Goal: Information Seeking & Learning: Learn about a topic

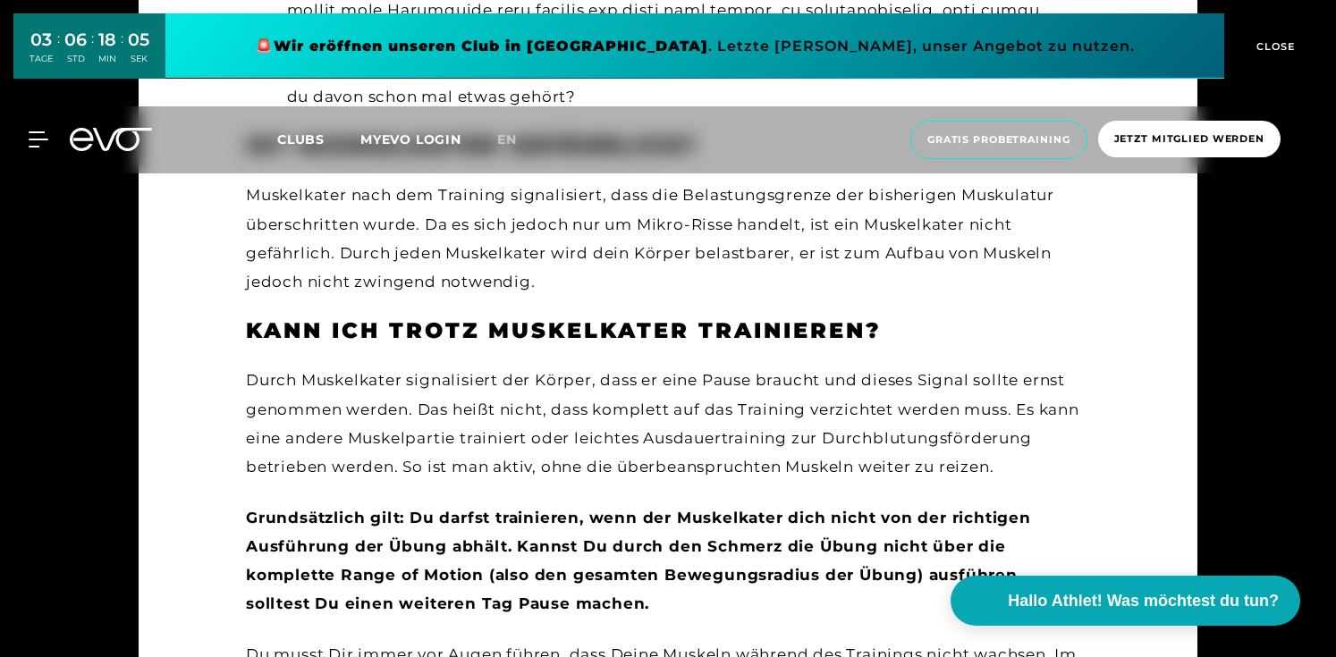
scroll to position [2714, 0]
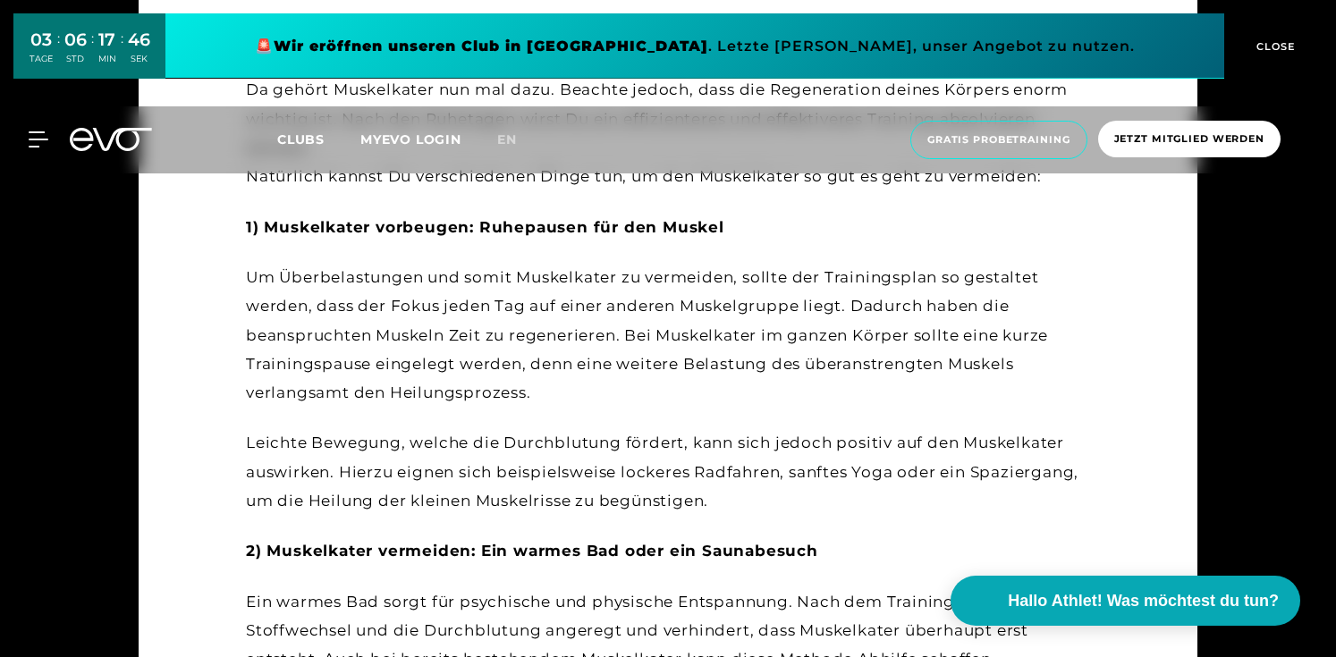
scroll to position [4441, 0]
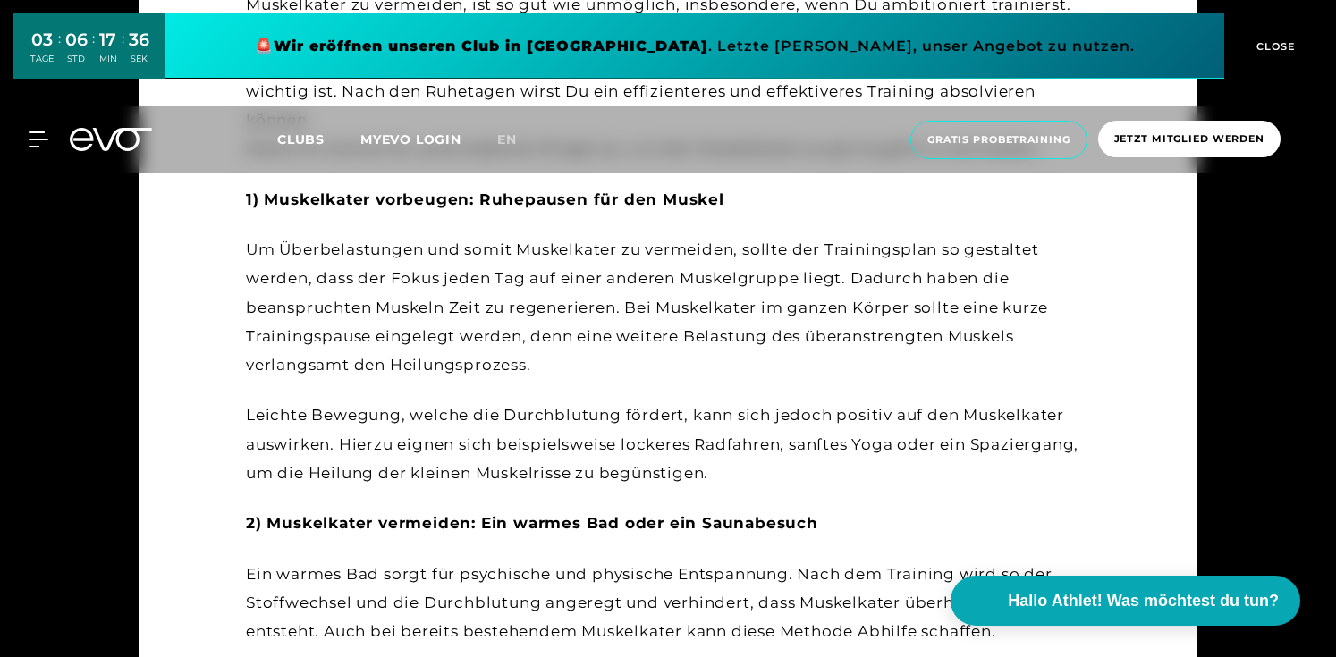
click at [690, 498] on div "Was tun um Muskelkater vorzubeugen – 5 Tipps Muskelkater zu vermeiden, ist so g…" at bounding box center [668, 362] width 844 height 841
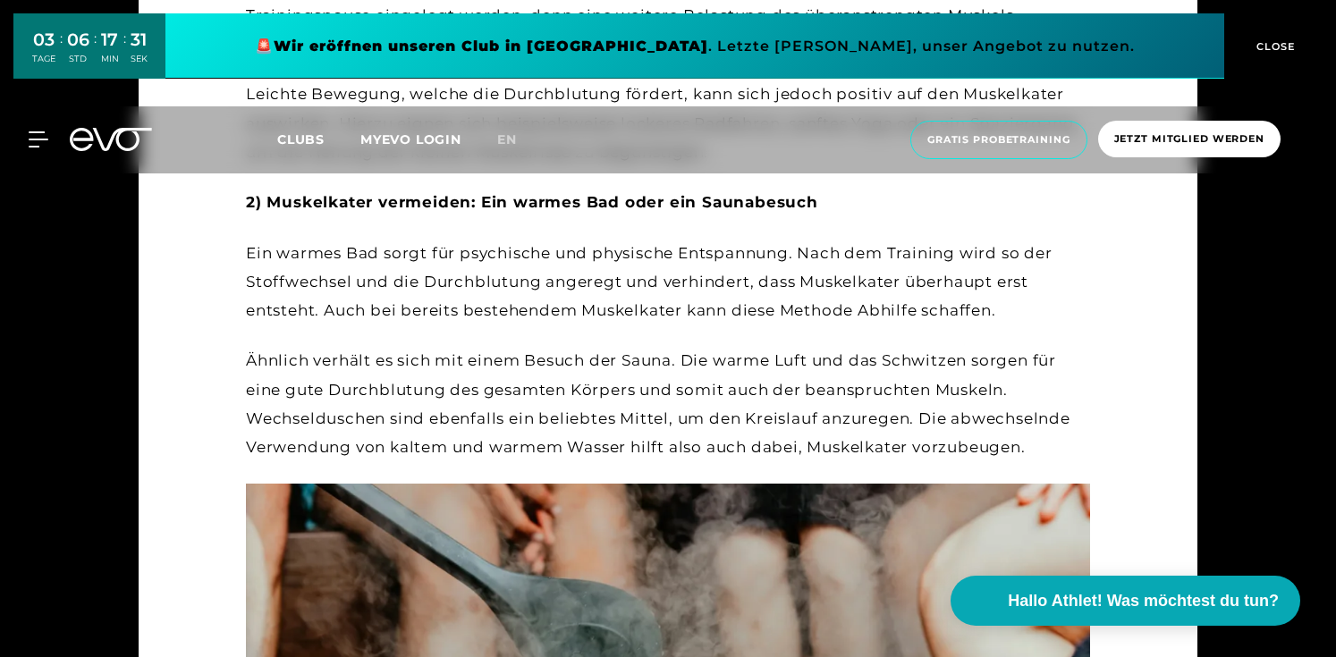
scroll to position [4760, 0]
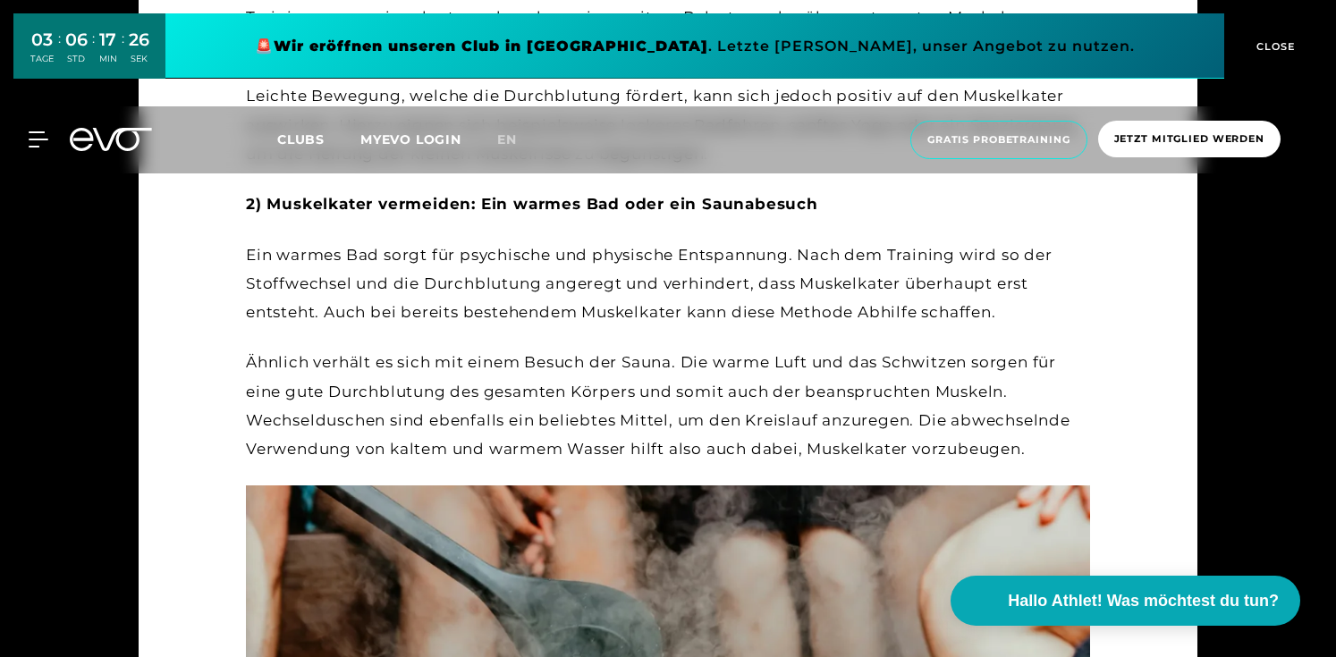
click at [687, 410] on div "Ähnlich verhält es sich mit einem Besuch der Sauna. Die warme Luft und das Schw…" at bounding box center [668, 405] width 844 height 115
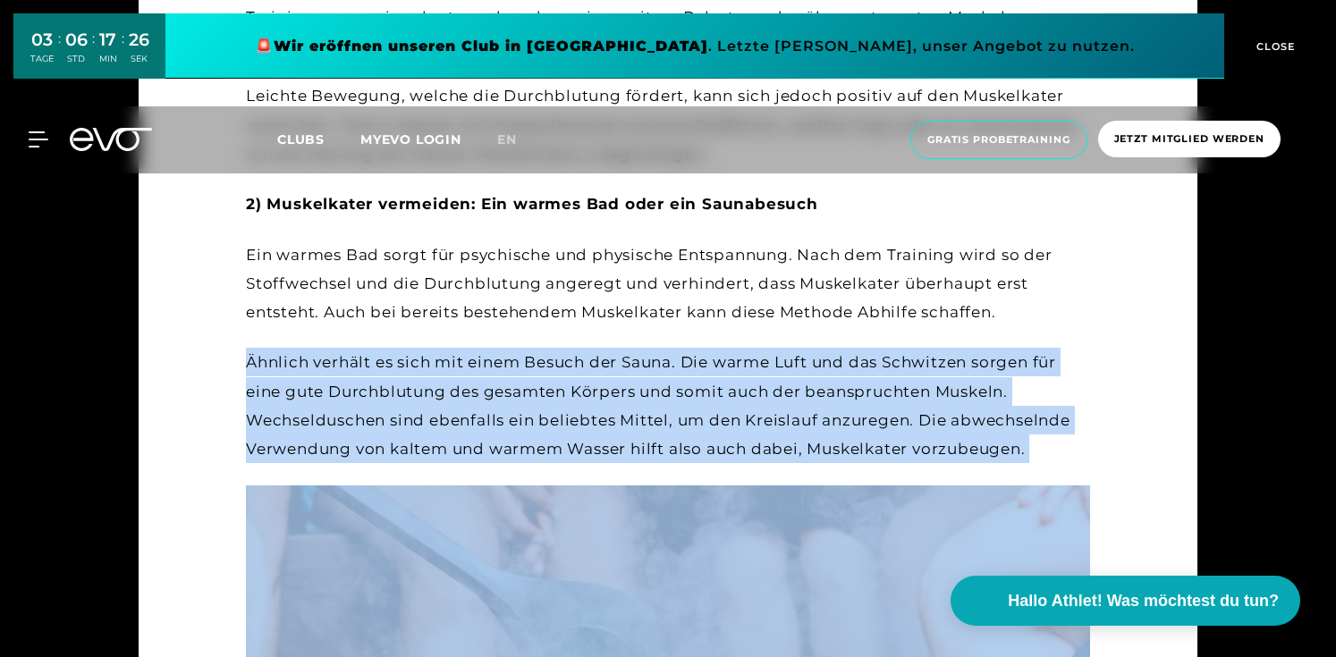
click at [687, 410] on div "Ähnlich verhält es sich mit einem Besuch der Sauna. Die warme Luft und das Schw…" at bounding box center [668, 405] width 844 height 115
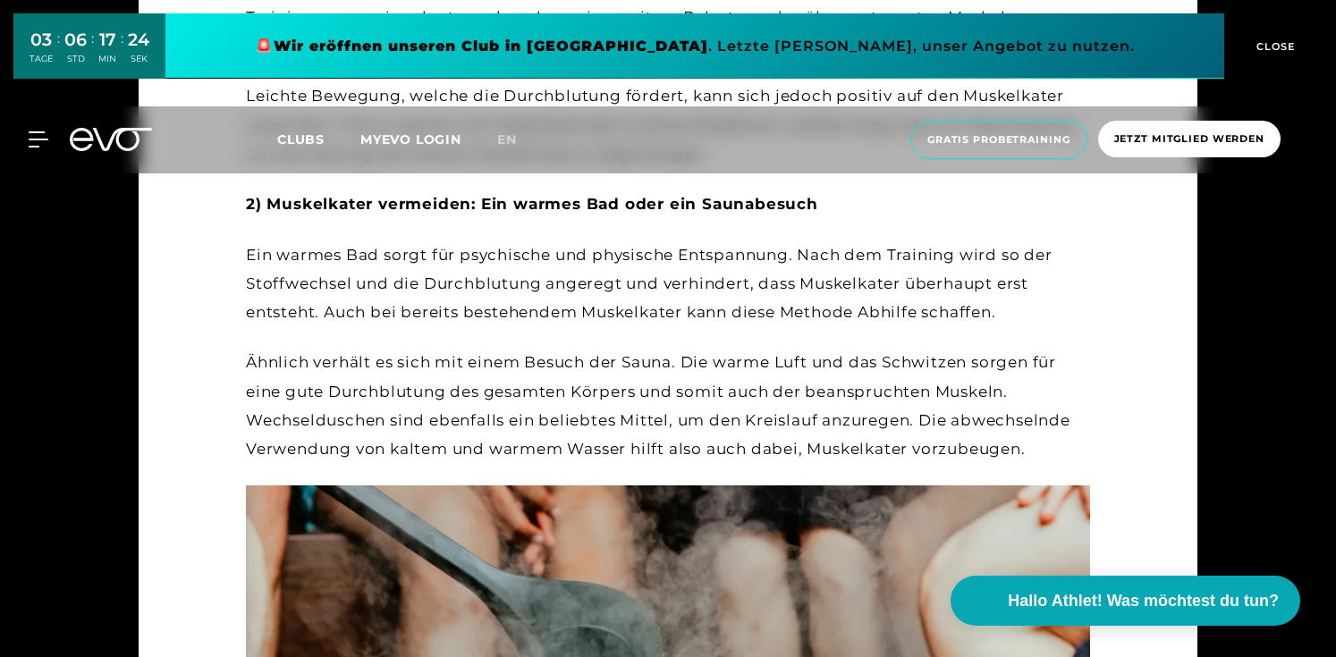
click at [687, 391] on div "Ähnlich verhält es sich mit einem Besuch der Sauna. Die warme Luft und das Schw…" at bounding box center [668, 405] width 844 height 115
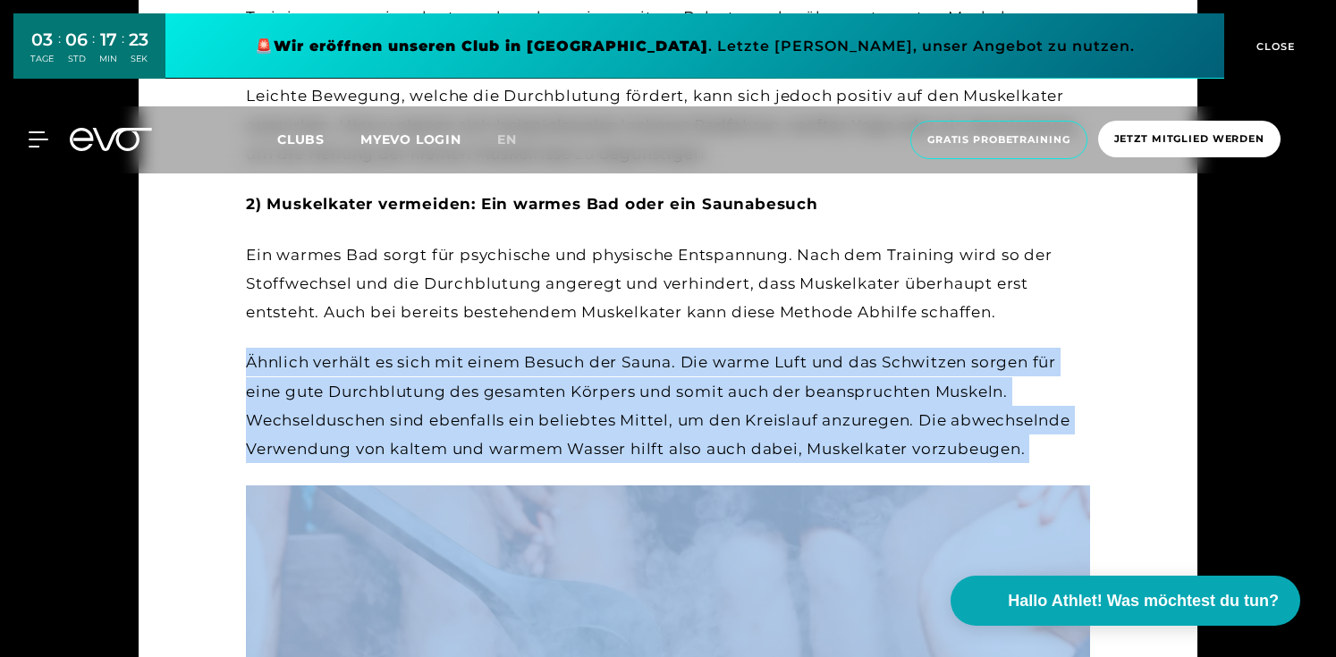
click at [687, 391] on div "Ähnlich verhält es sich mit einem Besuch der Sauna. Die warme Luft und das Schw…" at bounding box center [668, 405] width 844 height 115
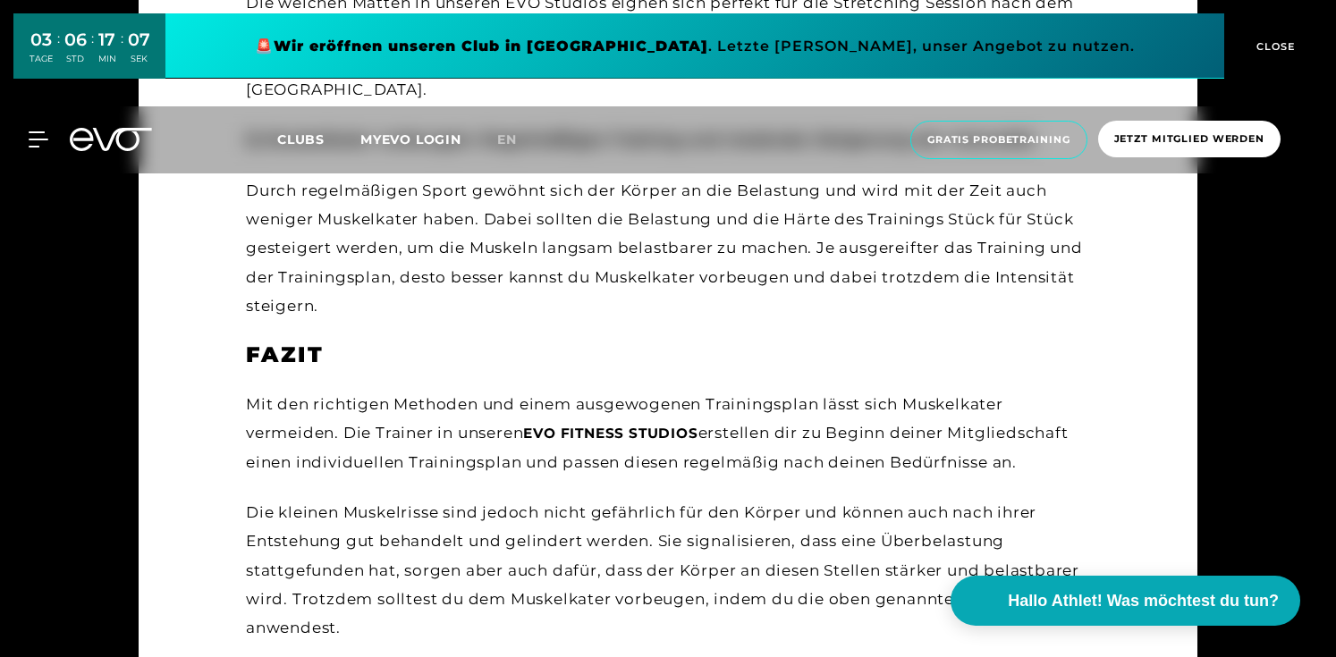
scroll to position [6803, 0]
